Goal: Task Accomplishment & Management: Use online tool/utility

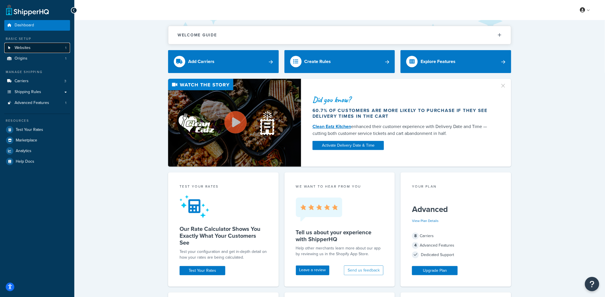
click at [27, 49] on span "Websites" at bounding box center [23, 47] width 16 height 5
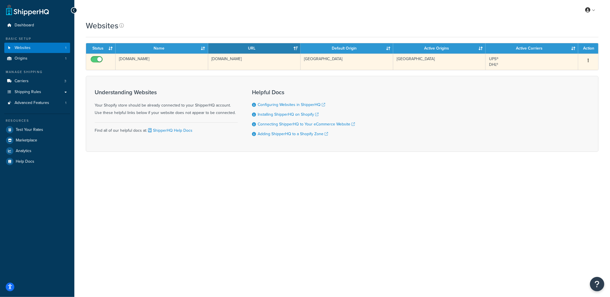
click at [144, 68] on td "[DOMAIN_NAME]" at bounding box center [162, 61] width 93 height 16
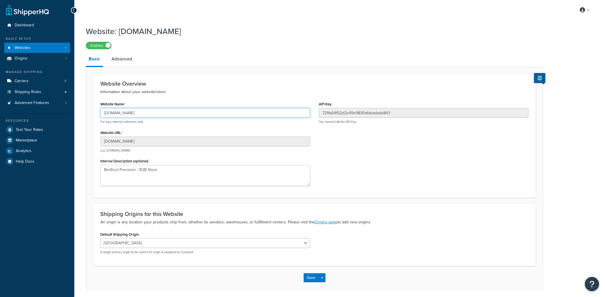
click at [139, 115] on input "r55ija-cf.myshopify.com" at bounding box center [205, 113] width 210 height 10
click at [588, 10] on link at bounding box center [586, 10] width 16 height 9
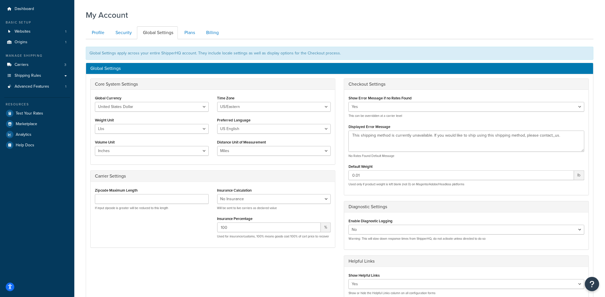
scroll to position [17, 0]
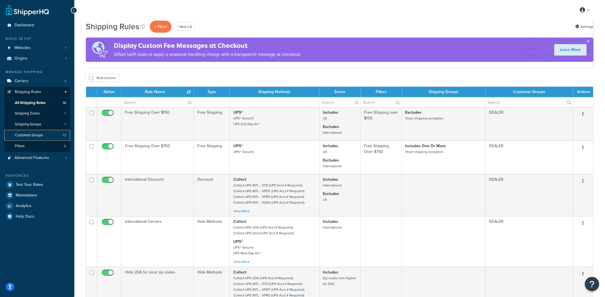
click at [40, 135] on span "Customer Groups" at bounding box center [29, 135] width 28 height 5
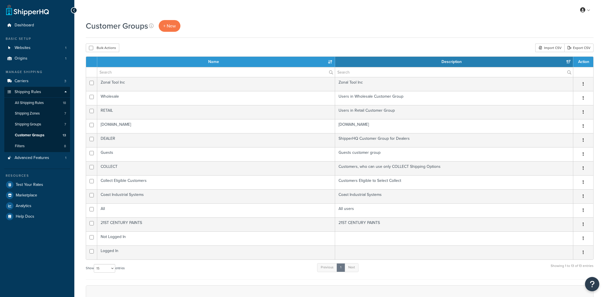
select select "15"
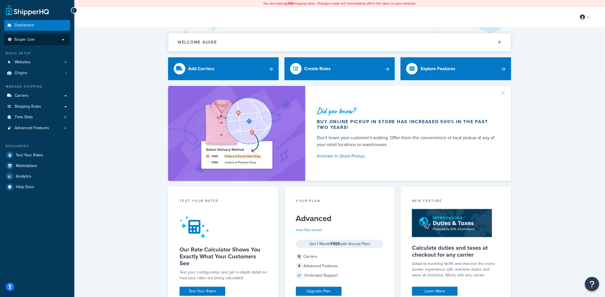
click at [48, 44] on li "Scope: Live" at bounding box center [37, 39] width 66 height 11
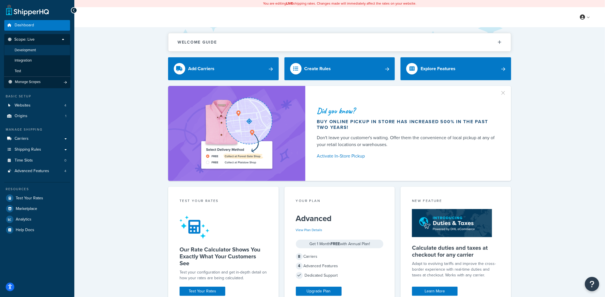
click at [43, 53] on li "Development" at bounding box center [37, 50] width 66 height 11
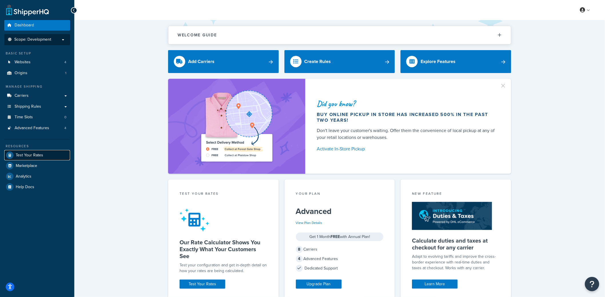
click at [43, 155] on link "Test Your Rates" at bounding box center [37, 155] width 66 height 10
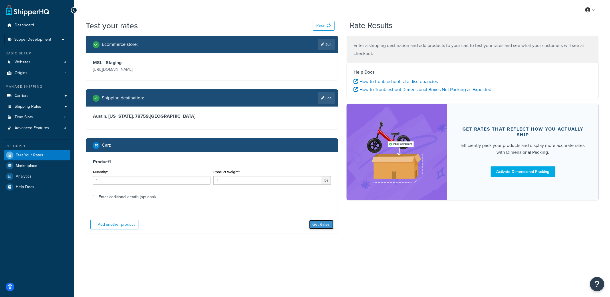
click at [325, 223] on button "Get Rates" at bounding box center [321, 224] width 24 height 9
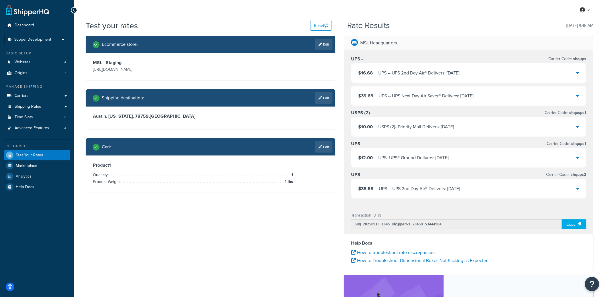
click at [417, 191] on div "UPS - - UPS 2nd Day Air® Delivers: 9/20/2025" at bounding box center [420, 189] width 82 height 8
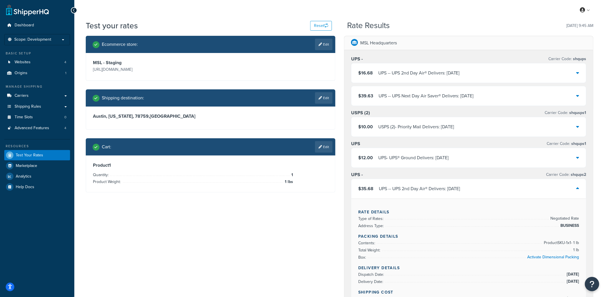
click at [455, 78] on div "$16.68 UPS - - UPS 2nd Day Air® Delivers: 9/20/2025" at bounding box center [469, 72] width 235 height 19
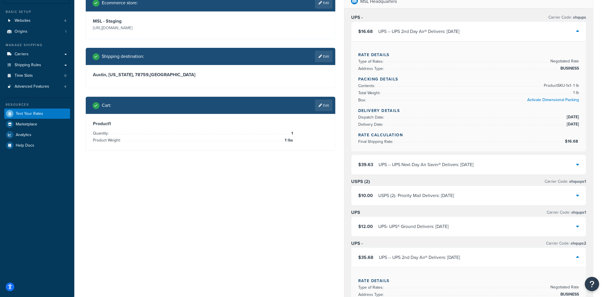
scroll to position [33, 0]
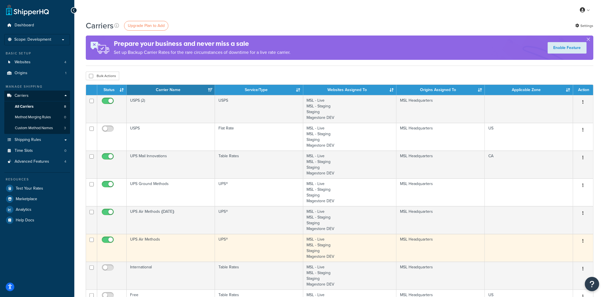
click at [174, 249] on td "UPS Air Methods" at bounding box center [171, 248] width 88 height 28
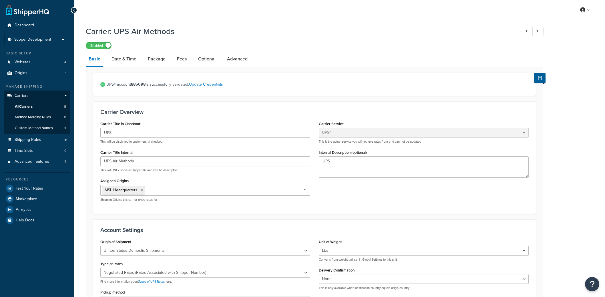
select select "ups"
click at [123, 62] on link "Date & Time" at bounding box center [124, 59] width 31 height 14
select select "yMd"
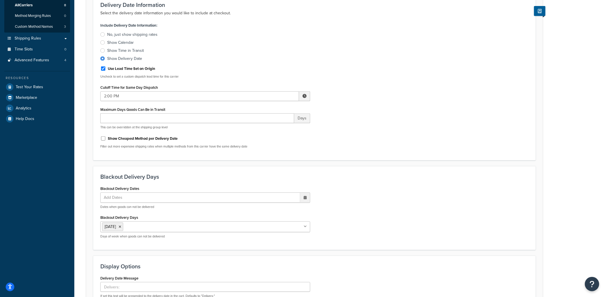
scroll to position [104, 0]
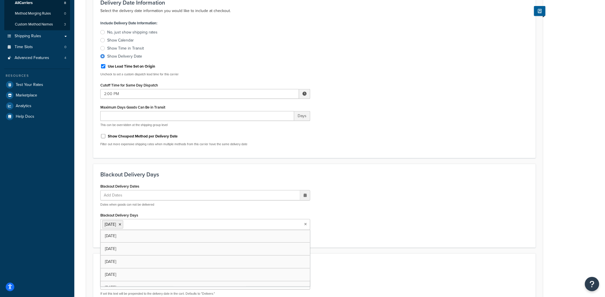
click at [150, 225] on input "Blackout Delivery Days" at bounding box center [150, 224] width 51 height 6
click at [382, 215] on div "Blackout Delivery Dates Add Dates ‹ September 2025 › Su Mo Tu We Th Fr Sa 31 1 …" at bounding box center [314, 211] width 437 height 59
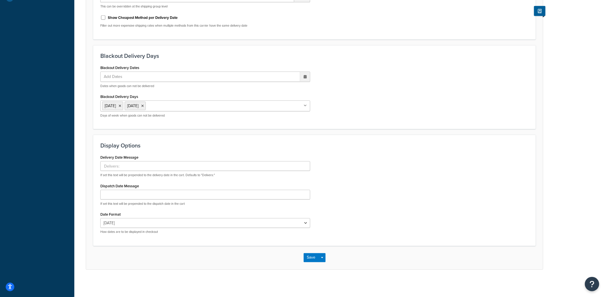
scroll to position [223, 0]
click at [322, 255] on button "Save Dropdown" at bounding box center [322, 255] width 7 height 9
click at [323, 263] on button "Save and Edit" at bounding box center [325, 267] width 42 height 12
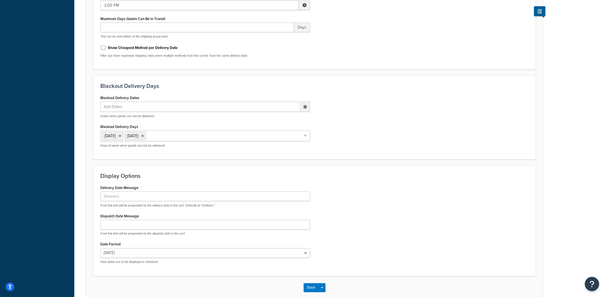
scroll to position [0, 0]
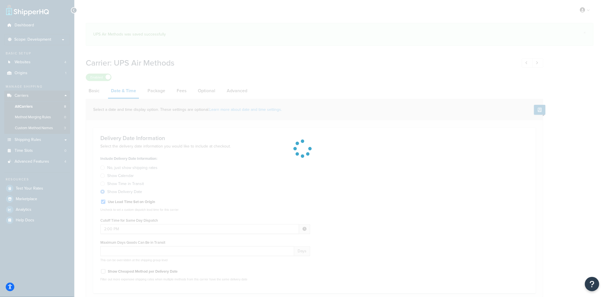
select select "yMd"
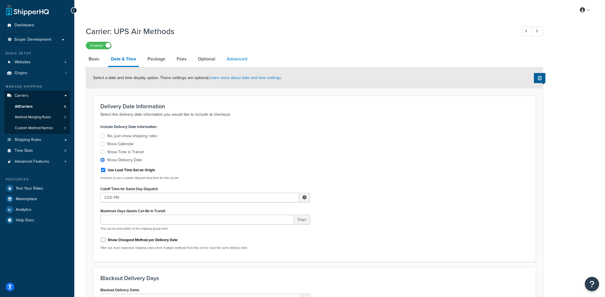
click at [243, 59] on link "Advanced" at bounding box center [237, 59] width 26 height 14
select select "false"
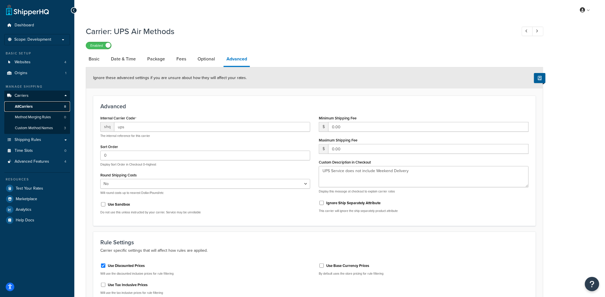
click at [42, 105] on link "All Carriers 8" at bounding box center [37, 106] width 66 height 11
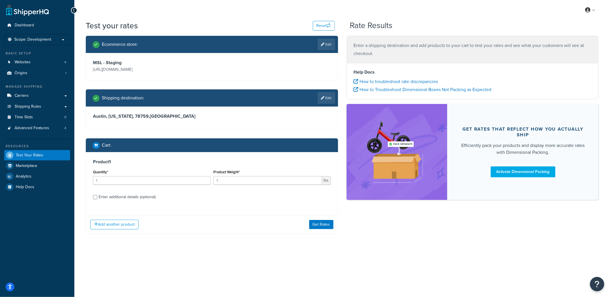
click at [320, 219] on div "Add another product Get Rates" at bounding box center [212, 224] width 252 height 19
click at [321, 225] on button "Get Rates" at bounding box center [321, 224] width 24 height 9
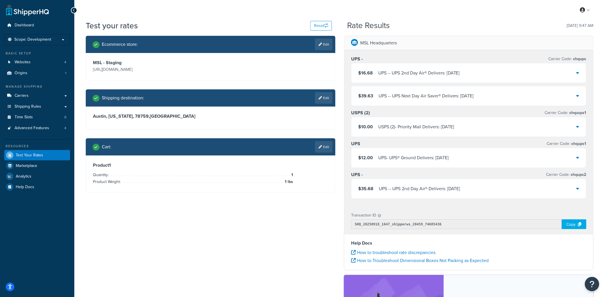
click at [457, 191] on div "UPS - - UPS 2nd Day Air® Delivers: [DATE]" at bounding box center [420, 189] width 82 height 8
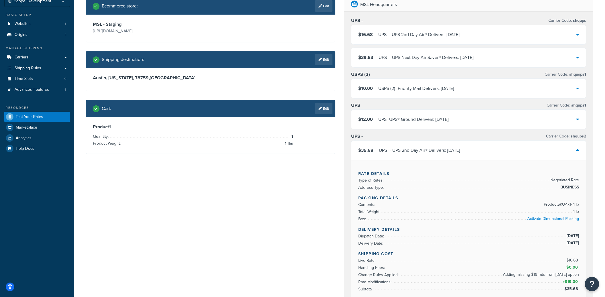
scroll to position [19, 0]
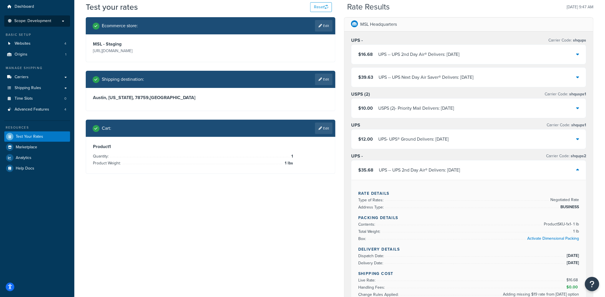
click at [56, 25] on li "Scope: Development" at bounding box center [37, 20] width 66 height 11
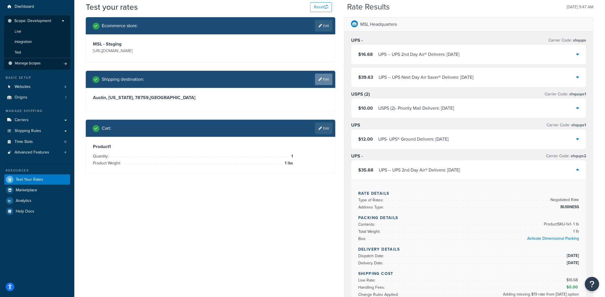
click at [320, 78] on icon at bounding box center [320, 79] width 3 height 3
select select "TX"
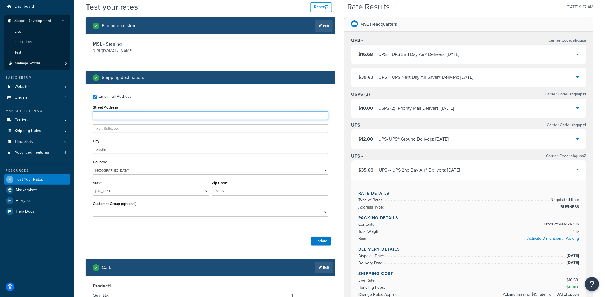
click at [114, 113] on input "Street Address" at bounding box center [210, 115] width 235 height 9
type input "16809 Constantinople Ln"
type input "Round Rock"
type input "78664"
click at [325, 248] on div "Update" at bounding box center [210, 241] width 249 height 18
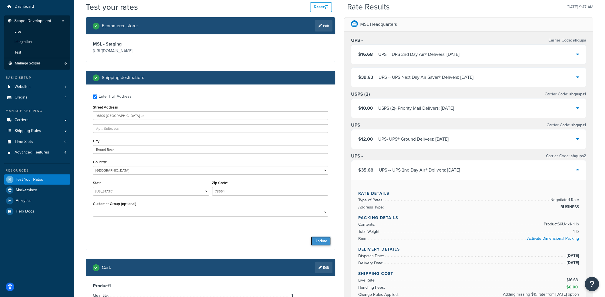
click at [325, 245] on button "Update" at bounding box center [321, 240] width 20 height 9
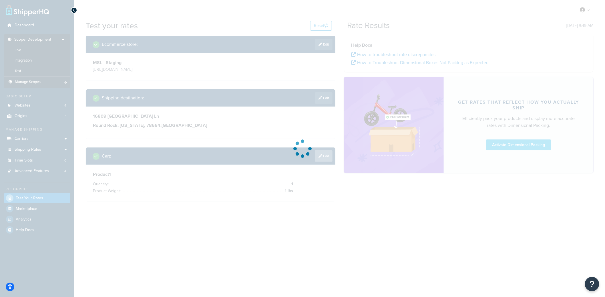
scroll to position [0, 0]
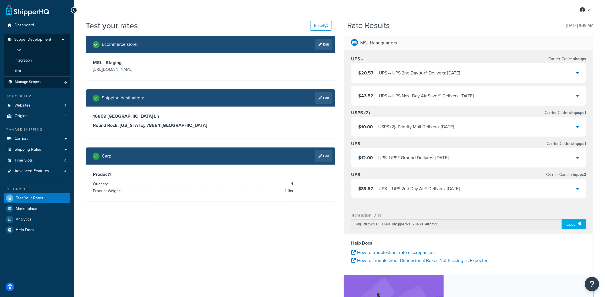
click at [441, 195] on div "$39.57 UPS - - UPS 2nd Day Air® Delivers: 9/20/2025" at bounding box center [469, 188] width 235 height 19
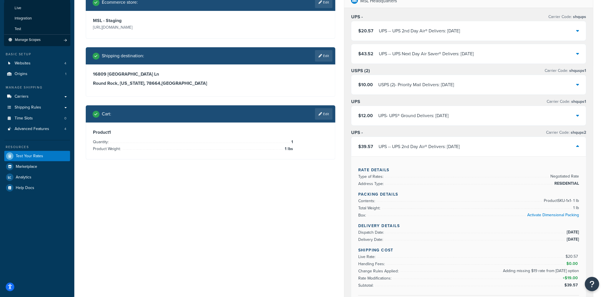
scroll to position [46, 0]
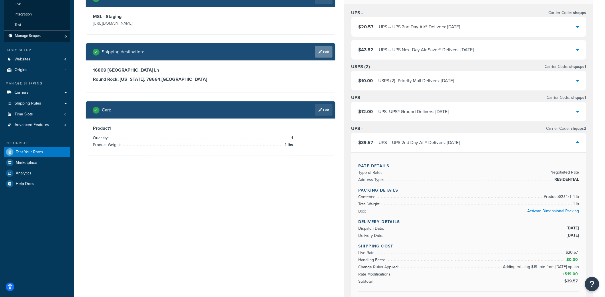
click at [332, 52] on link "Edit" at bounding box center [323, 51] width 17 height 11
select select "TX"
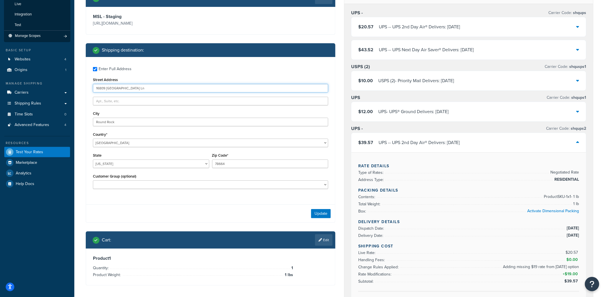
click at [145, 84] on input "16809 Constantinople Ln" at bounding box center [210, 88] width 235 height 9
click at [145, 85] on input "16809 Constantinople Ln" at bounding box center [210, 88] width 235 height 9
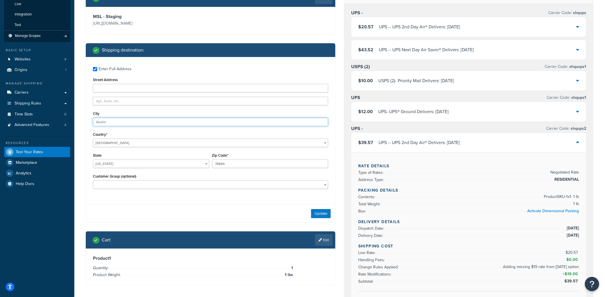
type input "Austin"
type input "78759"
click at [320, 217] on button "Update" at bounding box center [321, 213] width 20 height 9
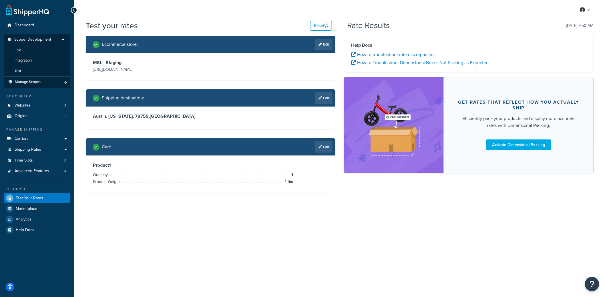
scroll to position [0, 0]
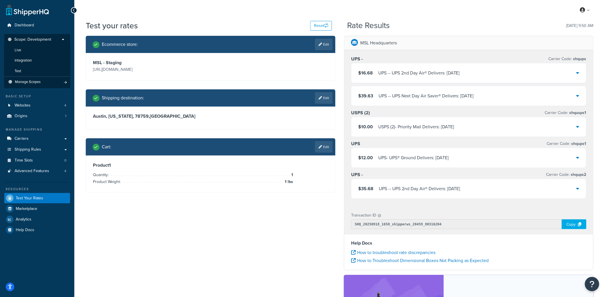
click at [568, 224] on div "Copy" at bounding box center [574, 224] width 25 height 10
click at [582, 175] on span "shqups2" at bounding box center [578, 174] width 17 height 6
copy span "shqups2"
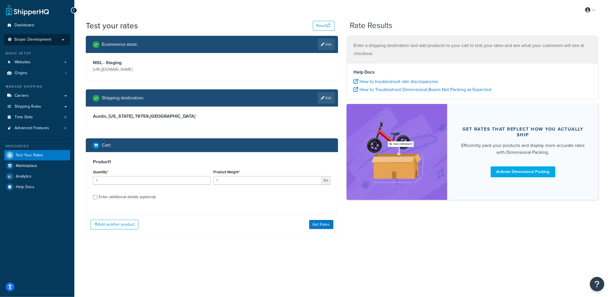
click at [64, 39] on p "Scope: Development" at bounding box center [37, 39] width 61 height 5
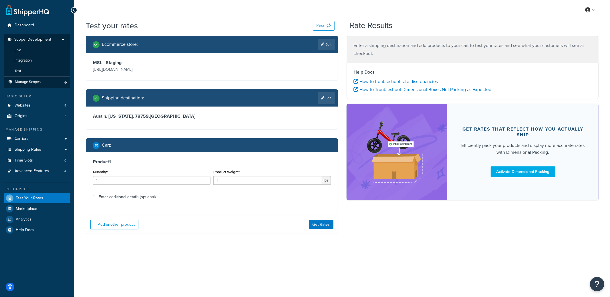
click at [47, 52] on li "Live" at bounding box center [37, 50] width 66 height 11
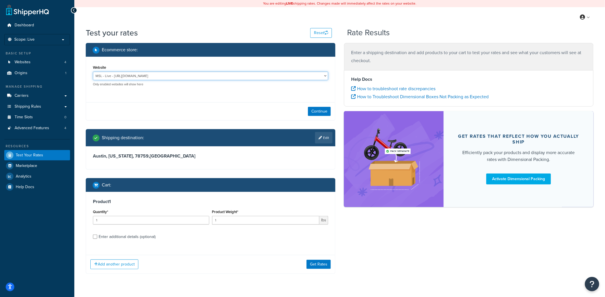
click at [212, 79] on select "MSL - Live - [URL][DOMAIN_NAME] Staging - [URL]" at bounding box center [210, 76] width 235 height 9
click at [93, 72] on select "MSL - Live - [URL][DOMAIN_NAME] Staging - [URL]" at bounding box center [210, 76] width 235 height 9
click at [310, 108] on button "Continue" at bounding box center [319, 111] width 23 height 9
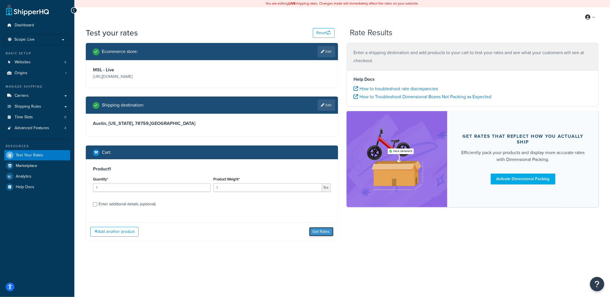
click at [318, 234] on button "Get Rates" at bounding box center [321, 231] width 24 height 9
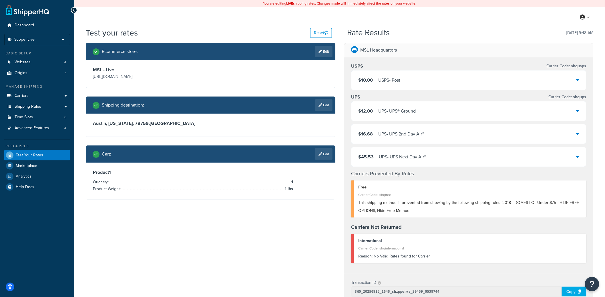
click at [444, 138] on div "$16.68 UPS - UPS 2nd Day Air®" at bounding box center [469, 133] width 235 height 19
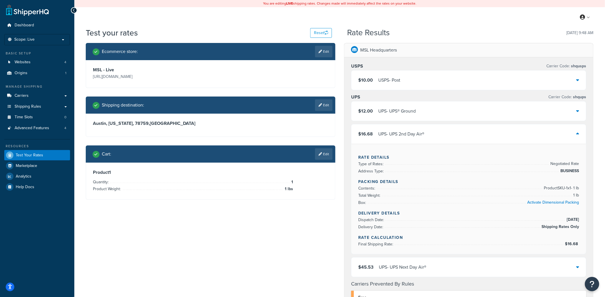
click at [444, 137] on div "$16.68 UPS - UPS 2nd Day Air®" at bounding box center [469, 133] width 235 height 19
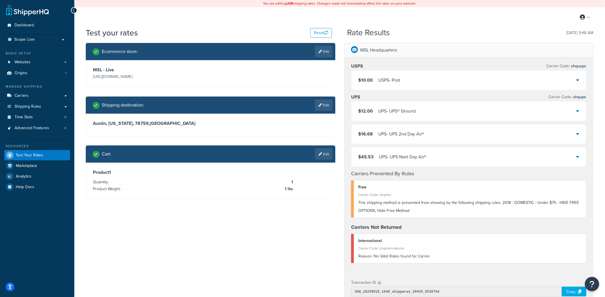
click at [411, 160] on div "UPS - UPS Next Day Air®" at bounding box center [402, 157] width 47 height 8
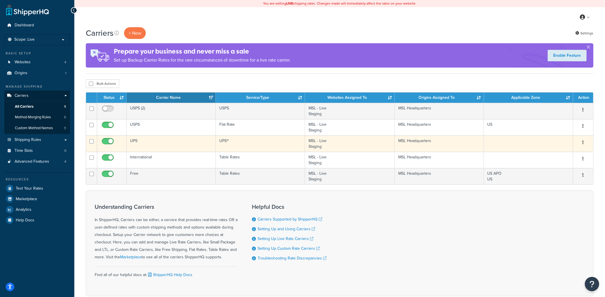
click at [167, 143] on td "UPS" at bounding box center [171, 143] width 89 height 16
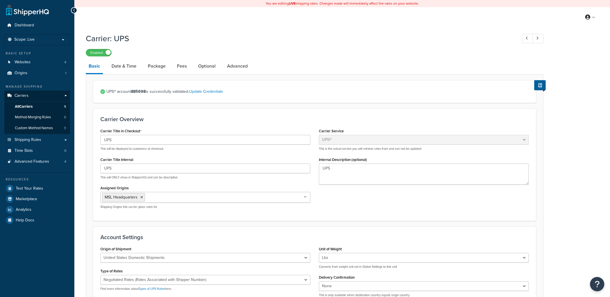
select select "ups"
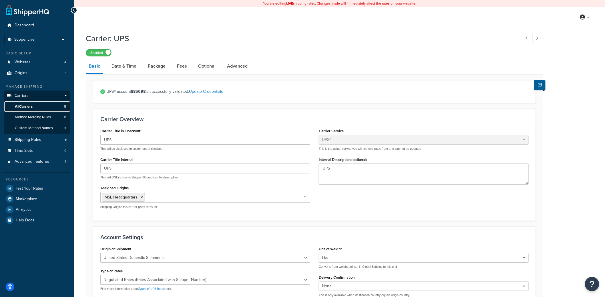
click at [40, 107] on link "All Carriers 5" at bounding box center [37, 106] width 66 height 11
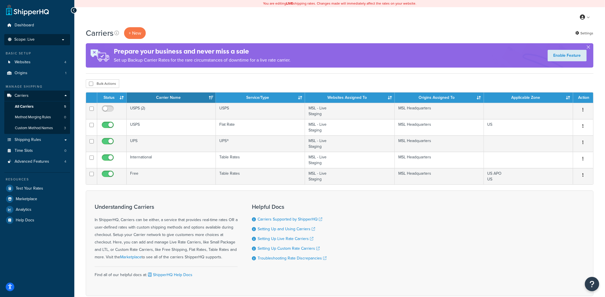
click at [52, 38] on p "Scope: Live" at bounding box center [37, 39] width 61 height 5
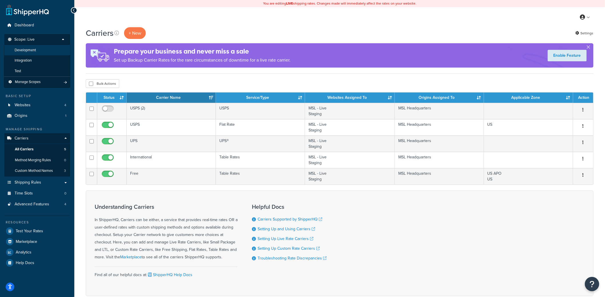
click at [43, 51] on li "Development" at bounding box center [37, 50] width 66 height 11
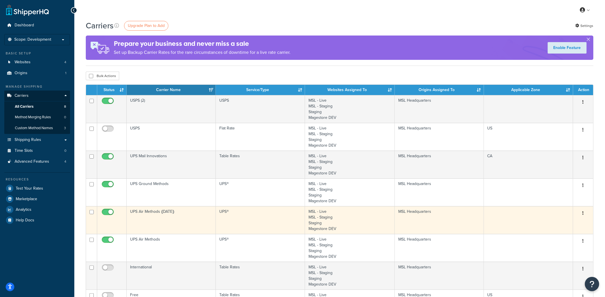
click at [168, 215] on td "UPS Air Methods ([DATE])" at bounding box center [171, 220] width 89 height 28
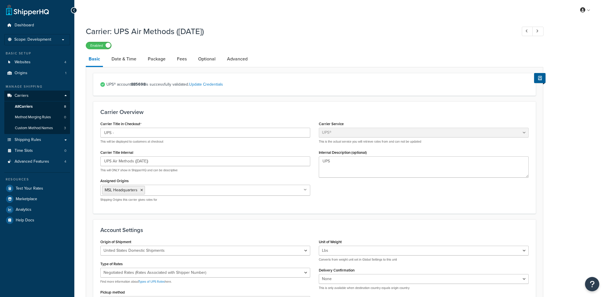
select select "ups"
click at [127, 61] on link "Date & Time" at bounding box center [124, 59] width 31 height 14
select select "yMd"
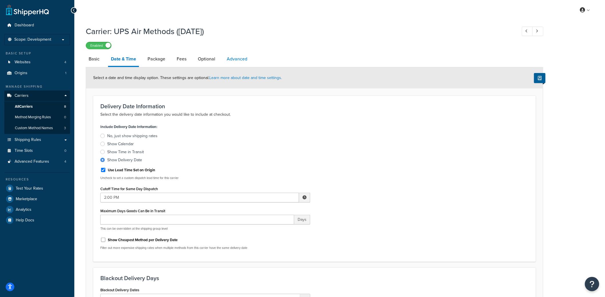
click at [239, 60] on link "Advanced" at bounding box center [237, 59] width 26 height 14
select select "false"
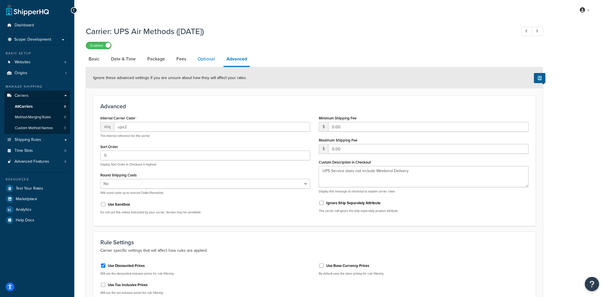
click at [200, 59] on link "Optional" at bounding box center [206, 59] width 23 height 14
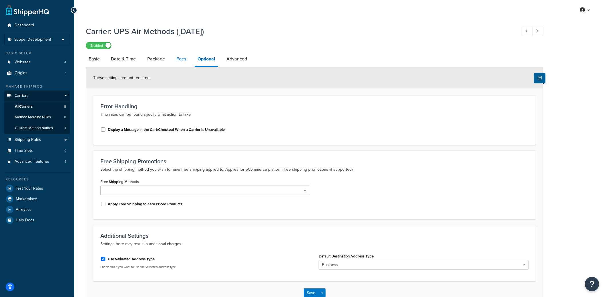
click at [181, 61] on link "Fees" at bounding box center [181, 59] width 15 height 14
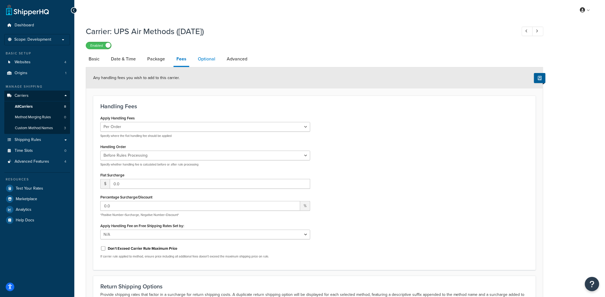
click at [195, 60] on link "Optional" at bounding box center [206, 59] width 23 height 14
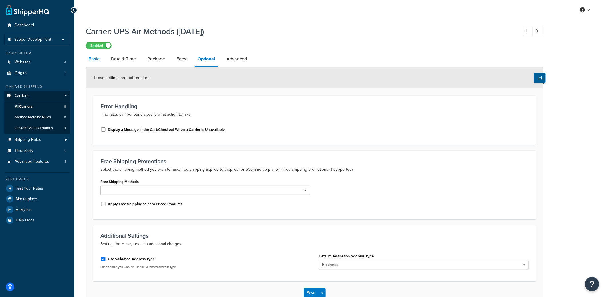
click at [95, 59] on link "Basic" at bounding box center [94, 59] width 17 height 14
select select "ups"
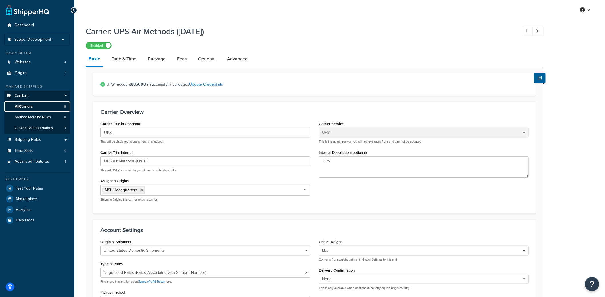
click at [53, 107] on link "All Carriers 8" at bounding box center [37, 106] width 66 height 11
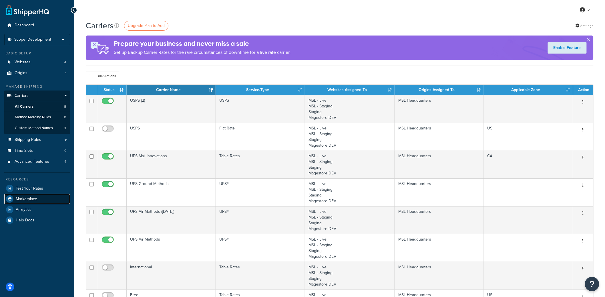
click at [37, 197] on span "Marketplace" at bounding box center [26, 199] width 21 height 5
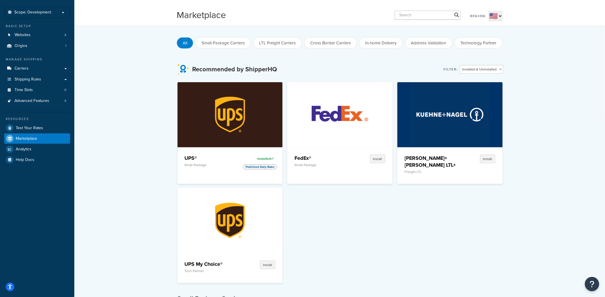
scroll to position [29, 0]
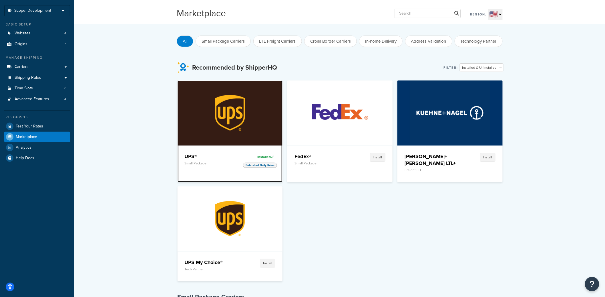
click at [228, 128] on img at bounding box center [230, 112] width 81 height 65
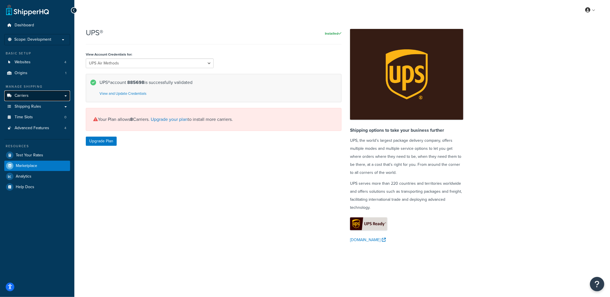
click at [41, 94] on link "Carriers" at bounding box center [37, 95] width 66 height 11
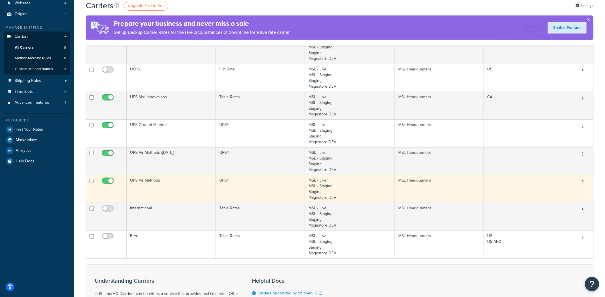
scroll to position [52, 0]
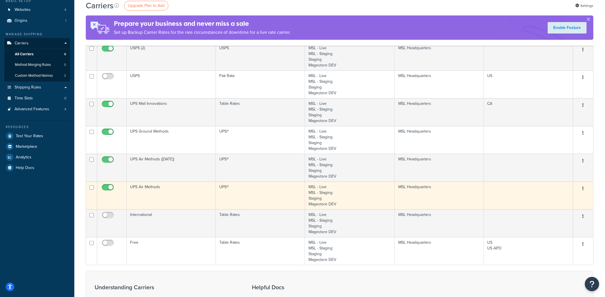
click at [585, 187] on button "button" at bounding box center [584, 188] width 8 height 9
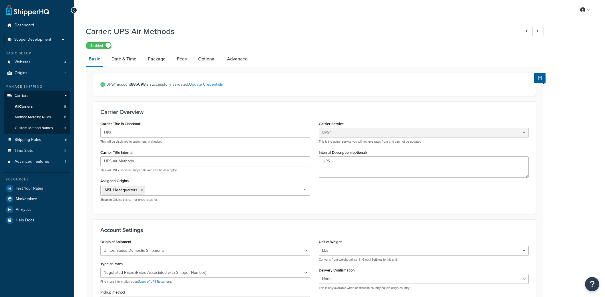
select select "ups"
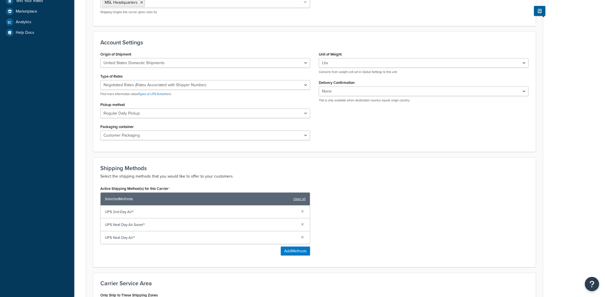
scroll to position [193, 0]
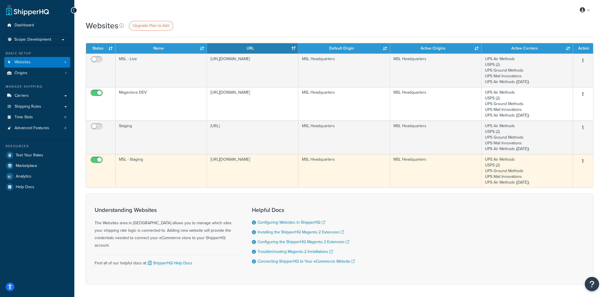
click at [167, 175] on td "MSL - Staging" at bounding box center [162, 170] width 92 height 33
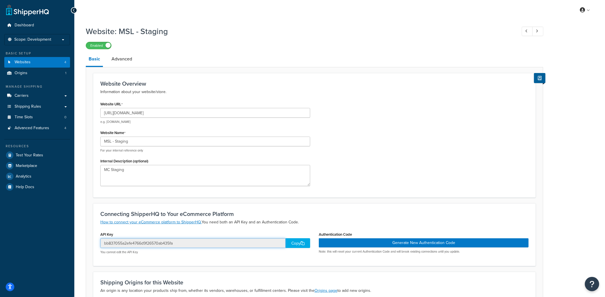
click at [167, 242] on input "bb837055a2efe4766d9f26570ab435fa" at bounding box center [192, 243] width 185 height 10
click at [141, 246] on input "bb837055a2efe4766d9f26570ab435fa" at bounding box center [192, 243] width 185 height 10
click at [143, 244] on input "bb837055a2efe4766d9f26570ab435fa" at bounding box center [192, 243] width 185 height 10
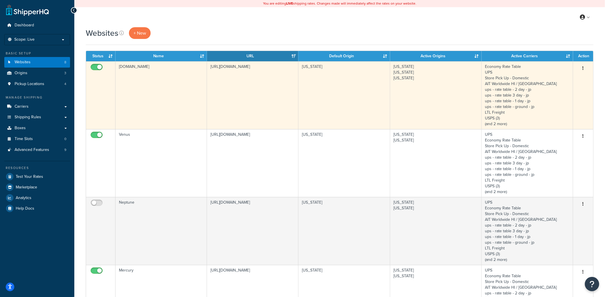
click at [167, 97] on td "[DOMAIN_NAME]" at bounding box center [162, 95] width 92 height 68
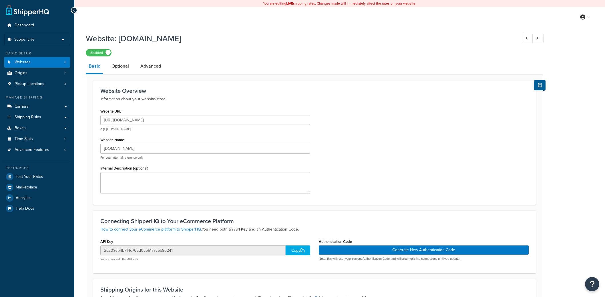
select select "169487"
drag, startPoint x: 126, startPoint y: 121, endPoint x: 152, endPoint y: 120, distance: 25.8
click at [152, 120] on input "https://www.clearbags.com/" at bounding box center [205, 120] width 210 height 10
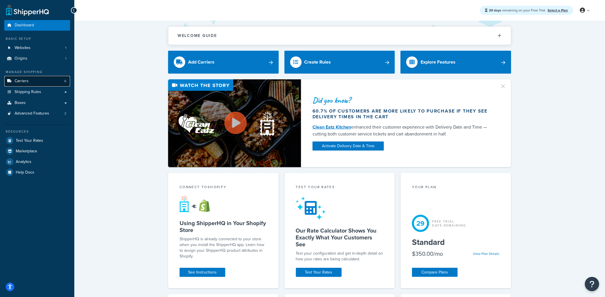
click at [34, 82] on link "Carriers 6" at bounding box center [37, 81] width 66 height 11
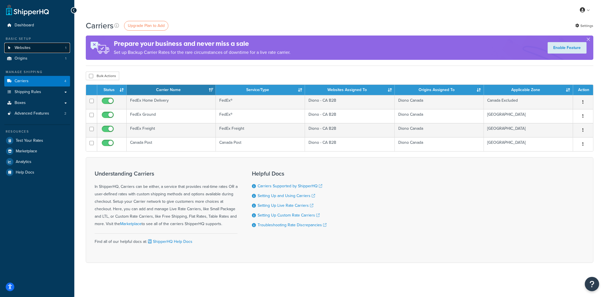
click at [39, 50] on link "Websites 1" at bounding box center [37, 48] width 66 height 11
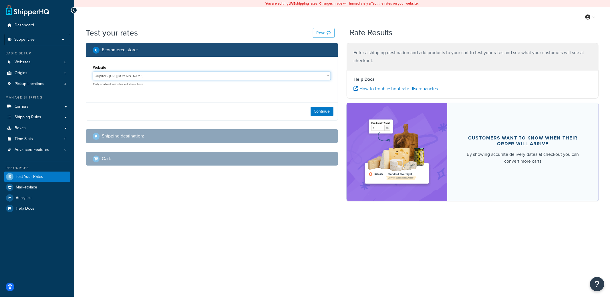
click at [144, 78] on select "Jupiter - https://jupiter.clearbags.cloud/ Mercury - https://mercury.clearbags.…" at bounding box center [212, 76] width 238 height 9
select select "2c209cb4b714c765d0ce5177c5b8e241"
click at [93, 72] on select "Jupiter - https://jupiter.clearbags.cloud/ Mercury - https://mercury.clearbags.…" at bounding box center [212, 76] width 238 height 9
click at [319, 111] on button "Continue" at bounding box center [322, 111] width 23 height 9
select select "TX"
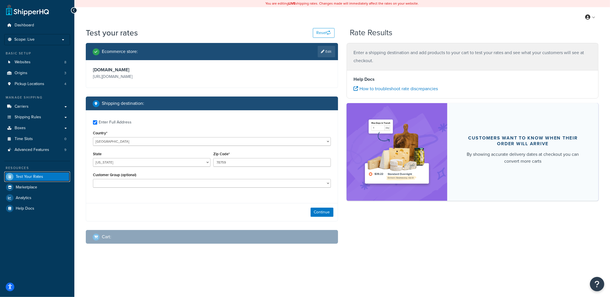
checkbox input "true"
type input "96797-5267"
select select "HI"
select select "NOT LOGGED IN"
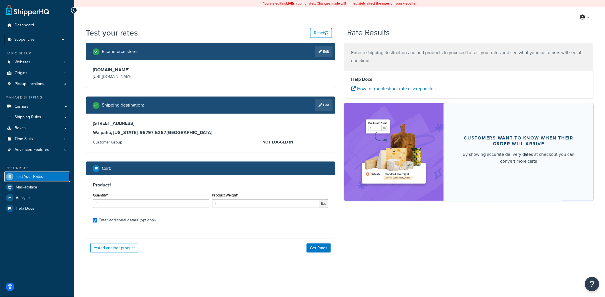
checkbox input "true"
type input "30"
type input "0.470000"
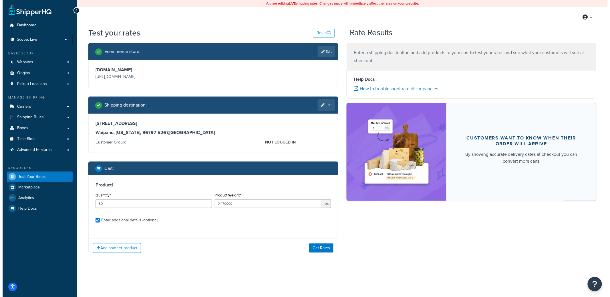
scroll to position [54, 0]
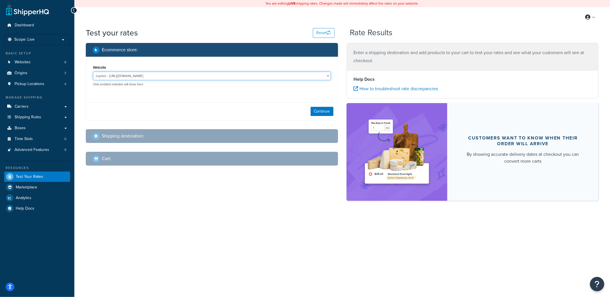
click at [197, 77] on select "Jupiter - [URL][DOMAIN_NAME] Mercury - [URL][DOMAIN_NAME] Venus - [URL][DOMAIN_…" at bounding box center [212, 76] width 238 height 9
select select "2c209cb4b714c765d0ce5177c5b8e241"
click at [93, 72] on select "Jupiter - https://jupiter.clearbags.cloud/ Mercury - https://mercury.clearbags.…" at bounding box center [212, 76] width 238 height 9
click at [332, 109] on button "Continue" at bounding box center [322, 111] width 23 height 9
select select "TX"
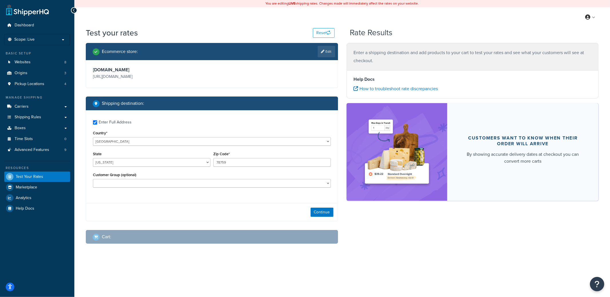
checkbox input "true"
type input "96789-5962"
select select "HI"
select select "Default (General)"
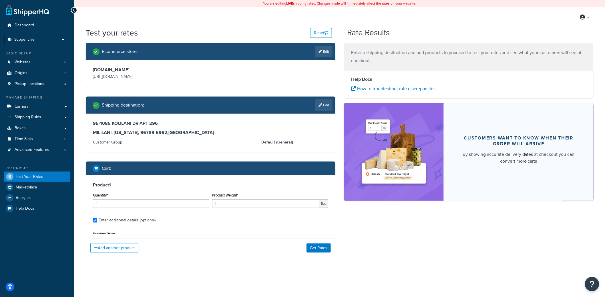
type input "8"
type input "0.855000"
type input "10.19"
type input "1.500000"
type input "5.500000"
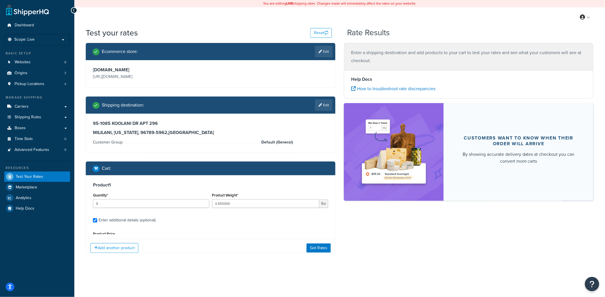
type input "8.500000"
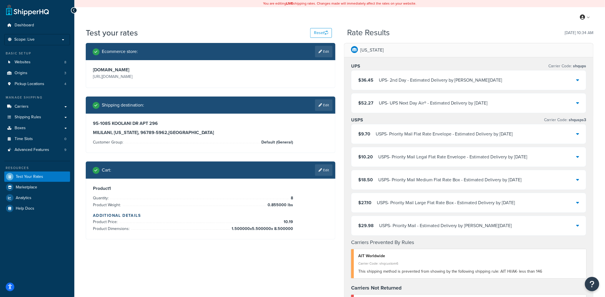
click at [397, 133] on div "USPS - Priority Mail Flat Rate Envelope - Estimated Delivery by Mon, Sep 29" at bounding box center [444, 134] width 137 height 8
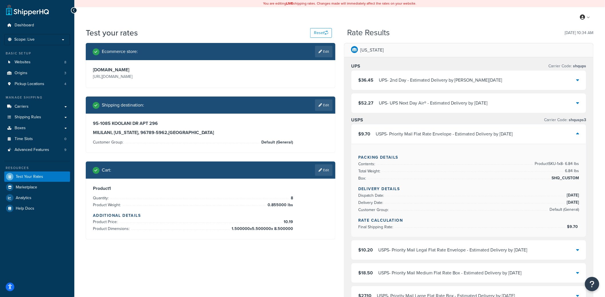
click at [397, 132] on div "USPS - Priority Mail Flat Rate Envelope - Estimated Delivery by Mon, Sep 29" at bounding box center [444, 134] width 137 height 8
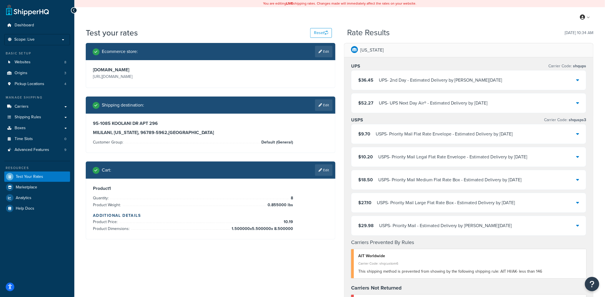
click at [405, 103] on div "UPS - UPS Next Day Air® - Estimated Delivery by Fri, Sep 19" at bounding box center [433, 103] width 109 height 8
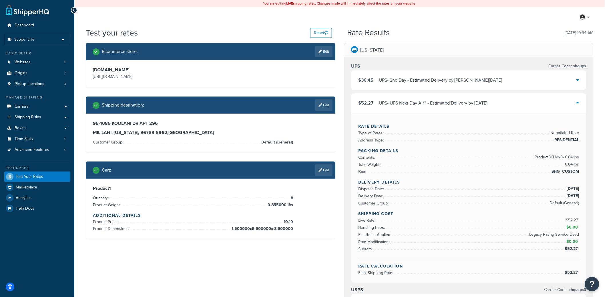
click at [405, 102] on div "UPS - UPS Next Day Air® - Estimated Delivery by Fri, Sep 19" at bounding box center [433, 103] width 109 height 8
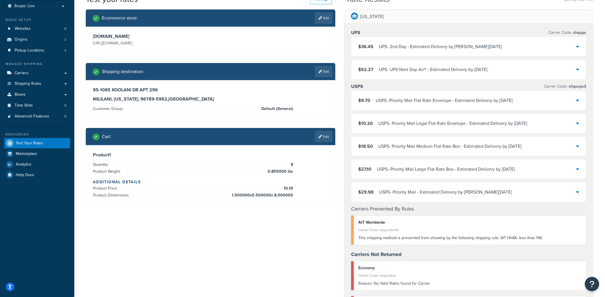
scroll to position [40, 0]
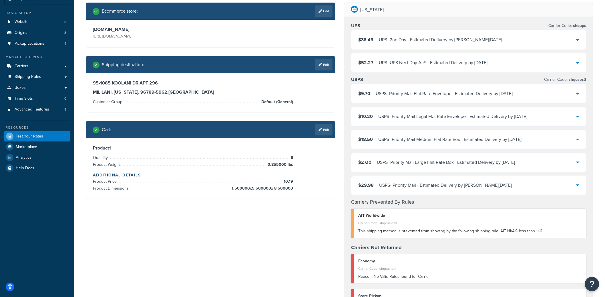
click at [457, 140] on div "USPS - Priority Mail Medium Flat Rate Box - Estimated Delivery by Mon, Sep 29" at bounding box center [450, 139] width 144 height 8
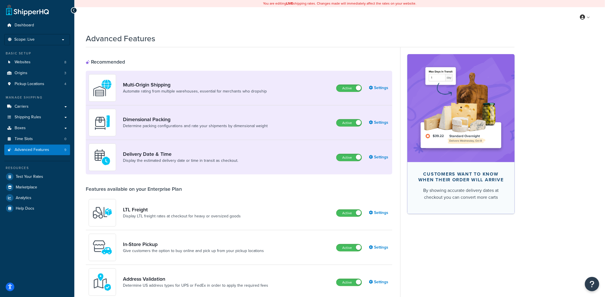
click at [369, 128] on div "Dimensional Packing Determine packing configurations and rate your shipments by…" at bounding box center [239, 122] width 307 height 35
click at [373, 124] on link "Settings" at bounding box center [379, 122] width 21 height 8
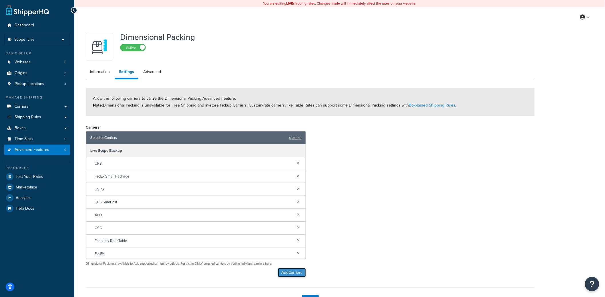
click at [298, 274] on button "Add Carriers" at bounding box center [292, 272] width 28 height 9
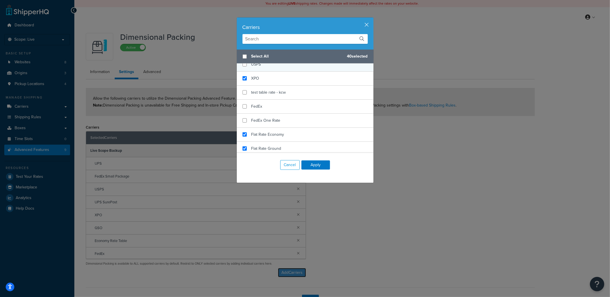
scroll to position [341, 0]
click at [284, 44] on div "Carriers" at bounding box center [305, 33] width 137 height 32
click at [285, 42] on input "text" at bounding box center [305, 39] width 125 height 10
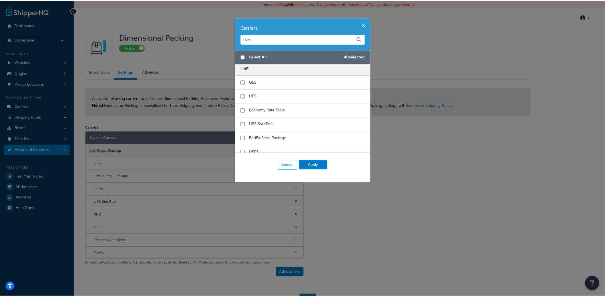
scroll to position [491, 0]
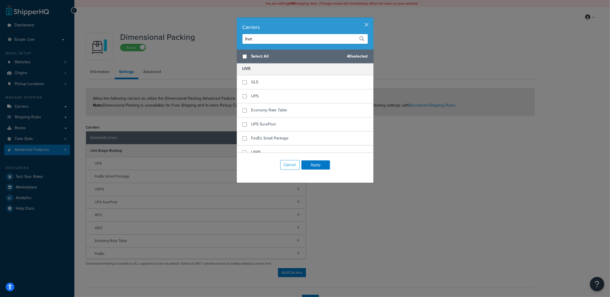
paste input "text"
type input "live"
click at [372, 19] on button "button" at bounding box center [372, 17] width 1 height 1
